Goal: Information Seeking & Learning: Learn about a topic

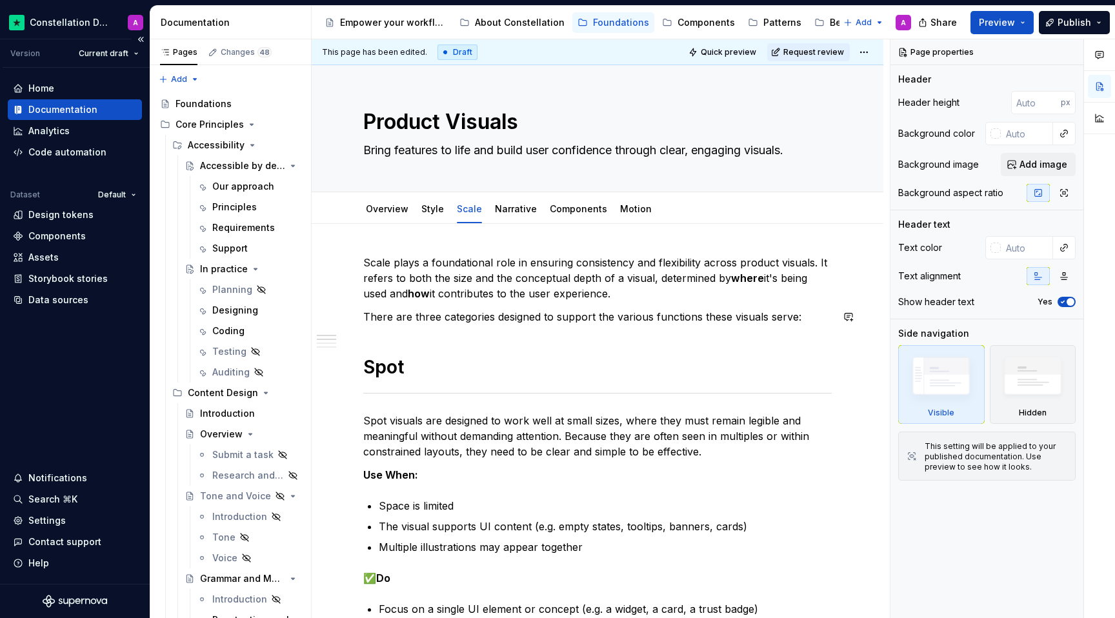
scroll to position [239, 0]
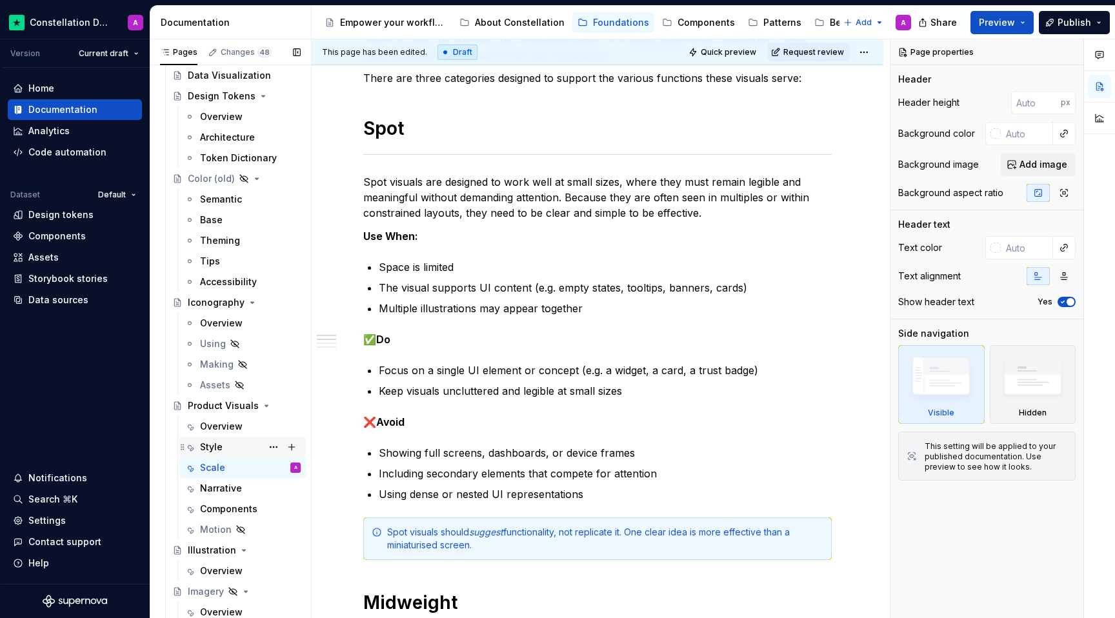
click at [232, 445] on div "Style" at bounding box center [250, 447] width 101 height 18
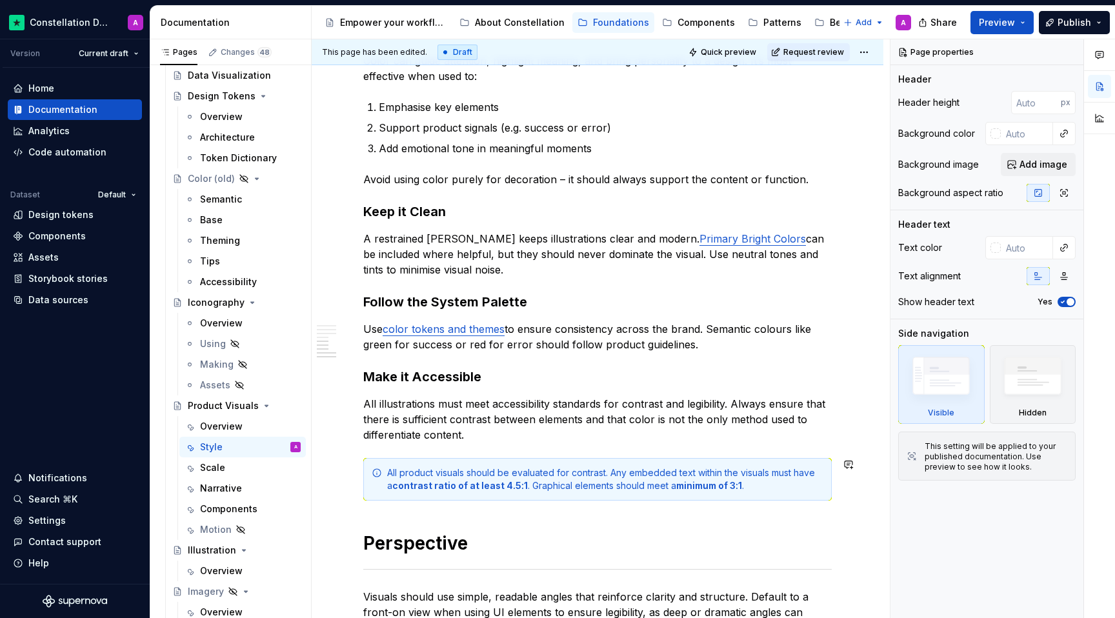
scroll to position [928, 0]
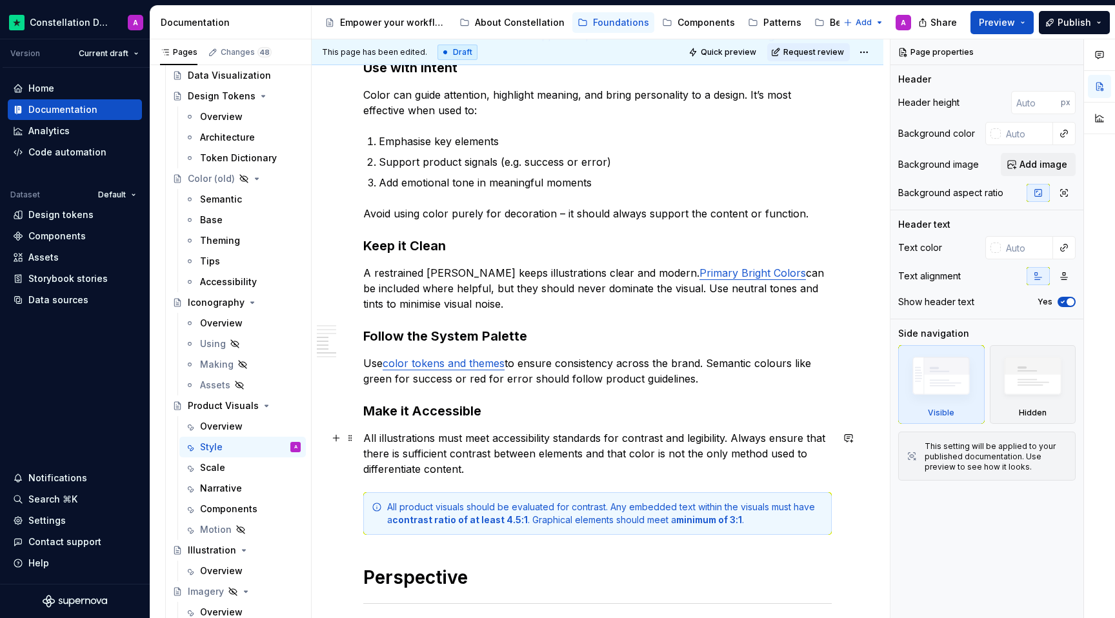
type textarea "*"
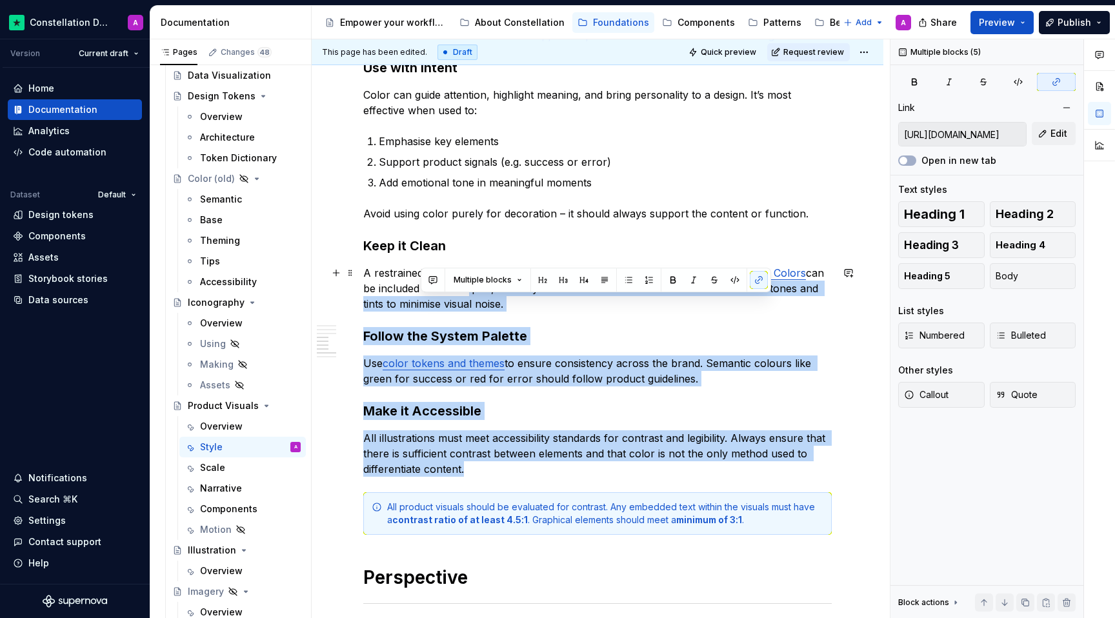
type input "[URL][DOMAIN_NAME]"
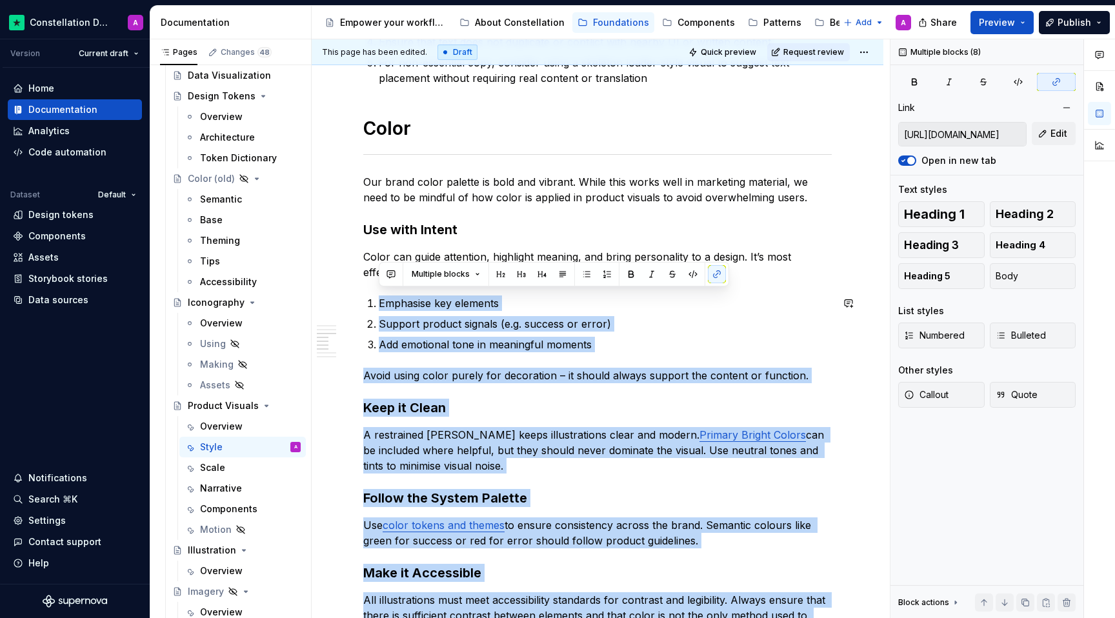
scroll to position [761, 0]
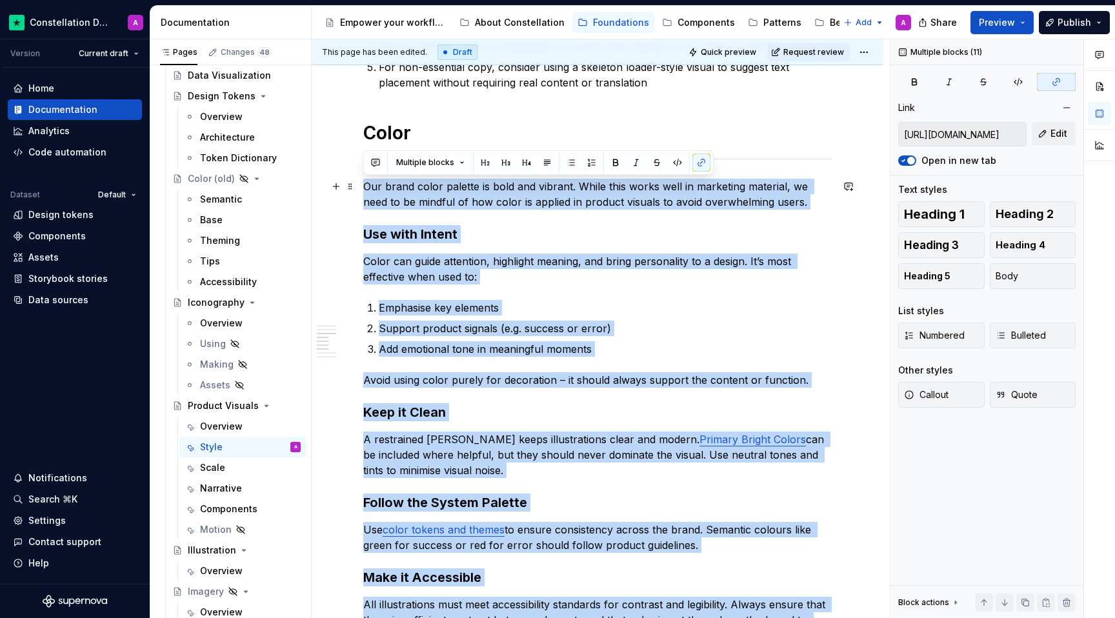
drag, startPoint x: 489, startPoint y: 472, endPoint x: 357, endPoint y: 191, distance: 311.0
click at [357, 191] on div "A consistent style ensures that every product visual feels like part of a unifi…" at bounding box center [598, 364] width 572 height 1802
copy div "Lor ipsum dolor sitamet co adip eli seddoei. Tempo inci utlab etdo ma aliquaeni…"
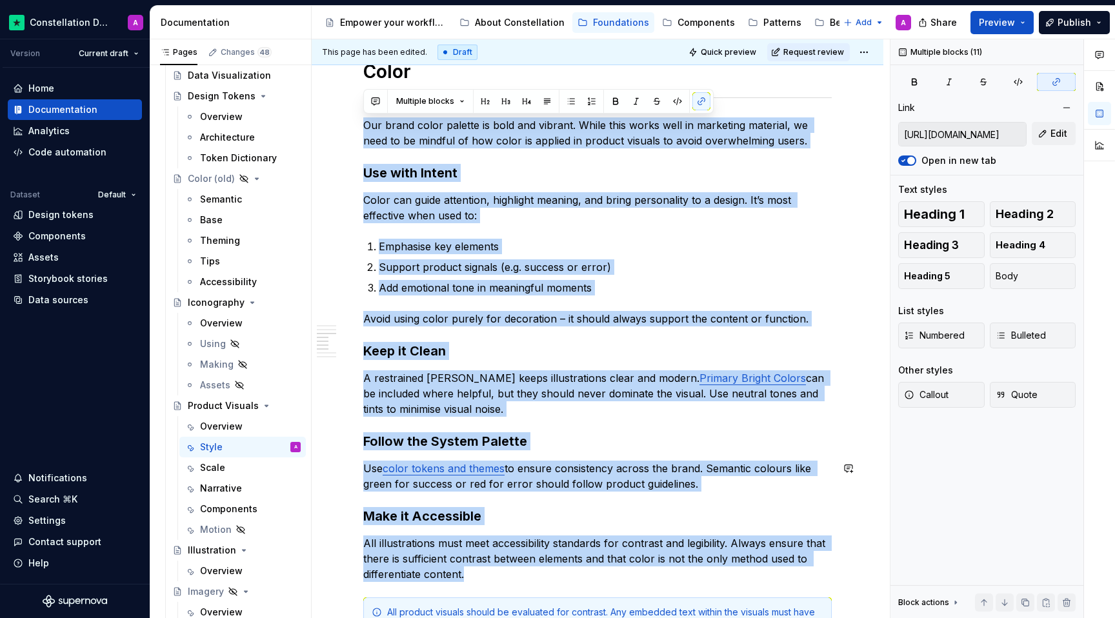
scroll to position [856, 0]
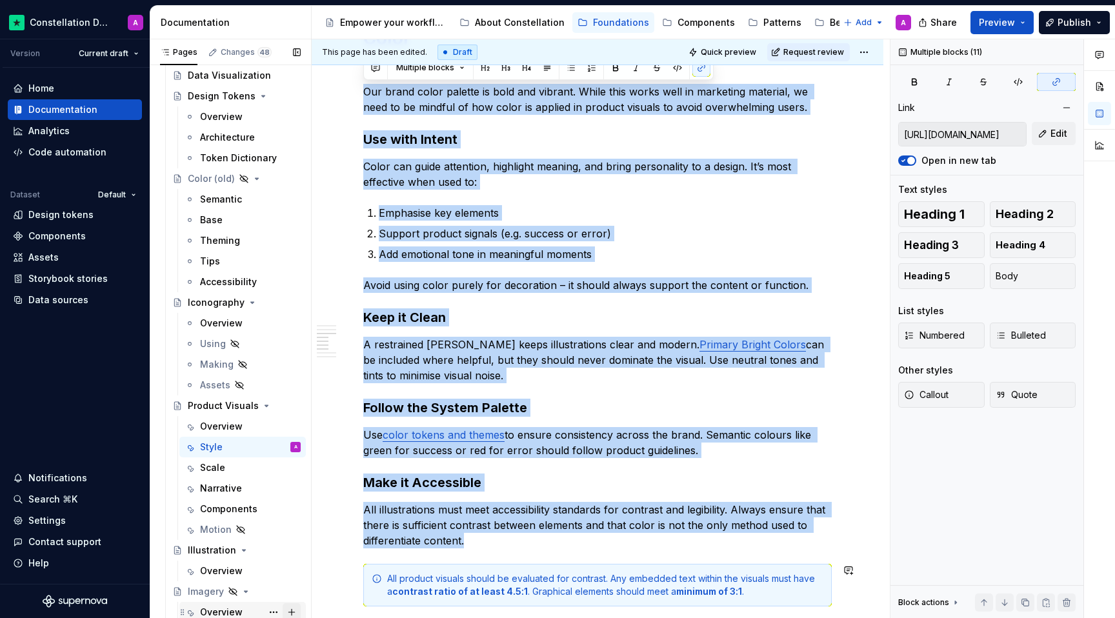
copy div "Lor ipsum dolor sitamet co adip eli seddoei. Tempo inci utlab etdo ma aliquaeni…"
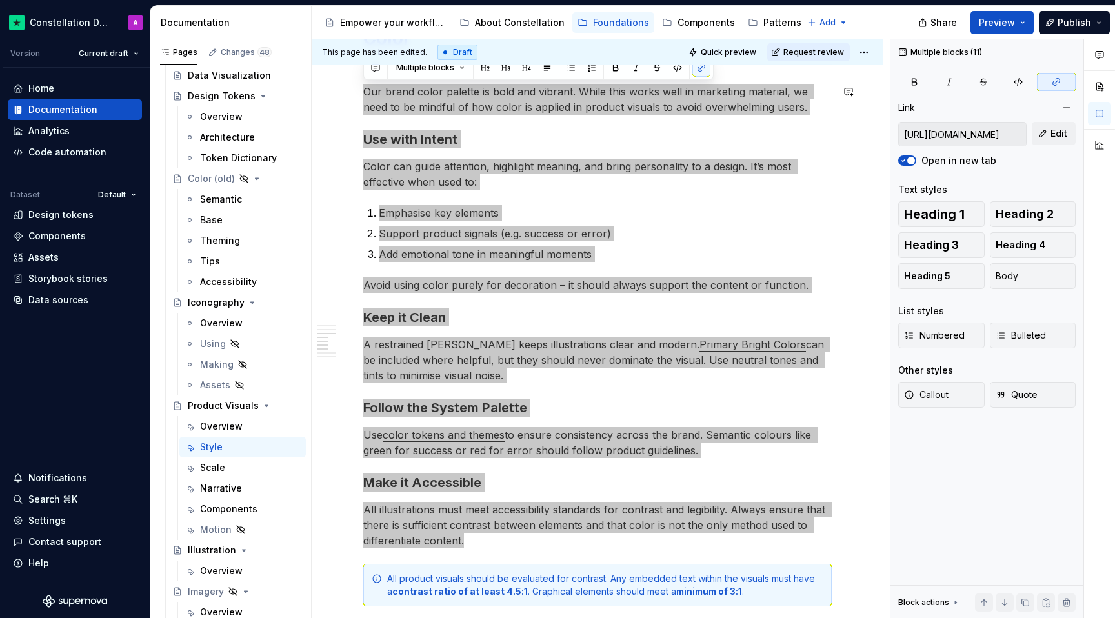
type textarea "*"
